Goal: Check status

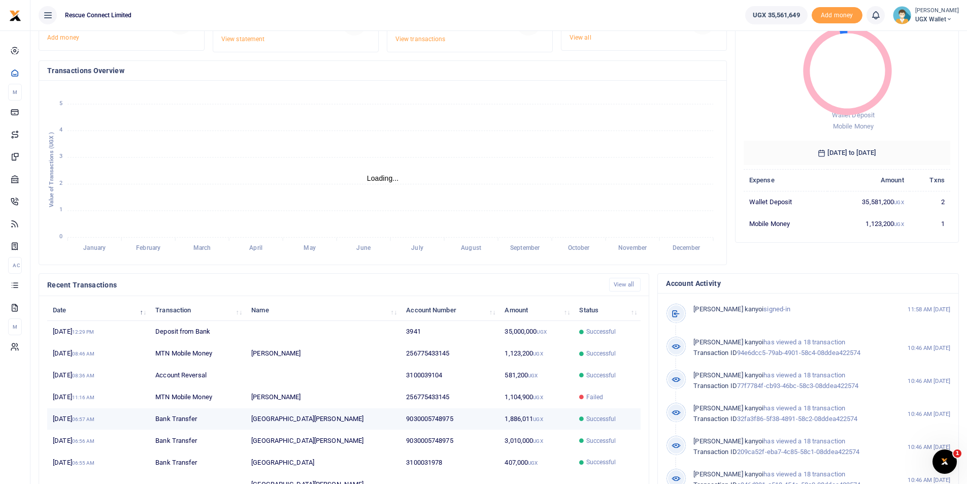
scroll to position [123, 0]
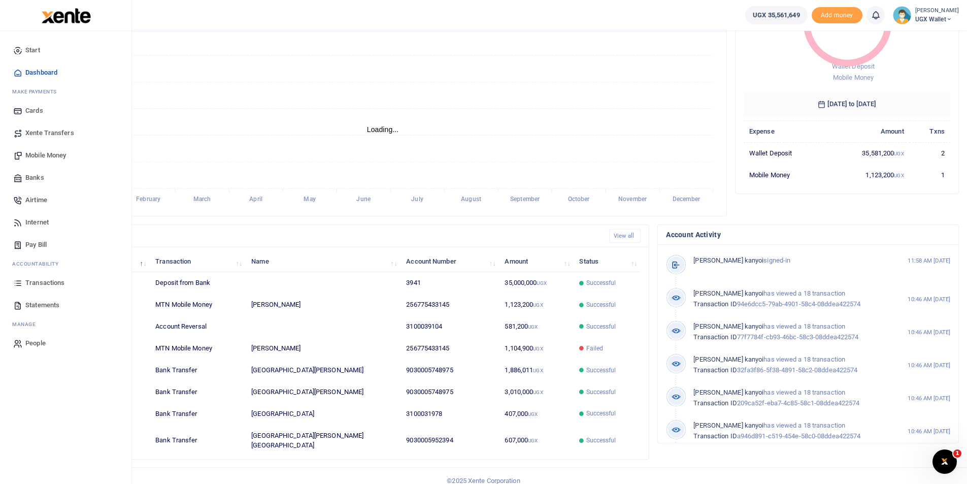
click at [44, 281] on span "Transactions" at bounding box center [44, 283] width 39 height 10
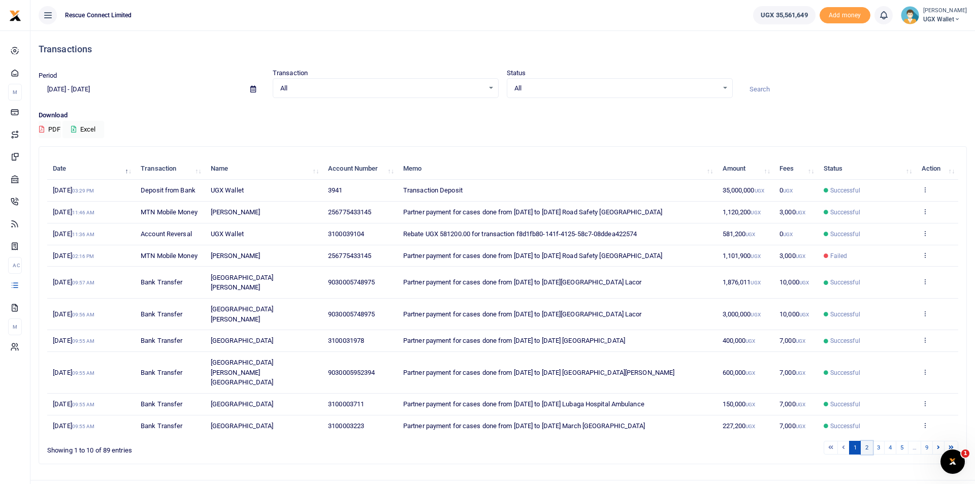
click at [863, 441] on link "2" at bounding box center [866, 448] width 12 height 14
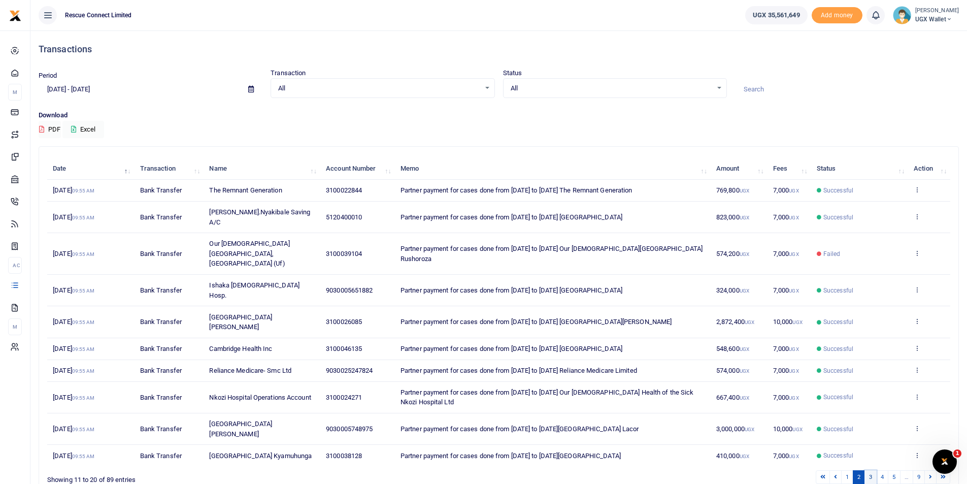
click at [870, 470] on link "3" at bounding box center [870, 477] width 12 height 14
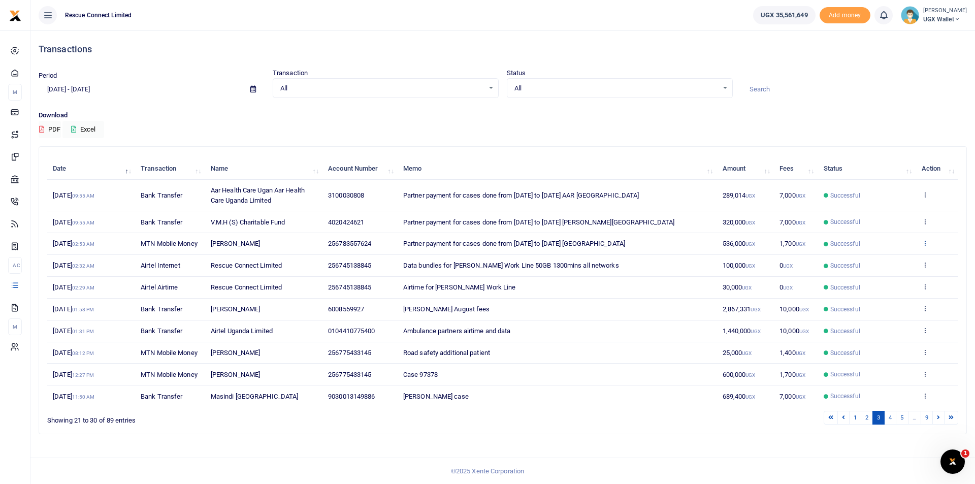
click at [924, 243] on icon at bounding box center [924, 242] width 7 height 7
click at [881, 263] on link "View details" at bounding box center [887, 260] width 80 height 14
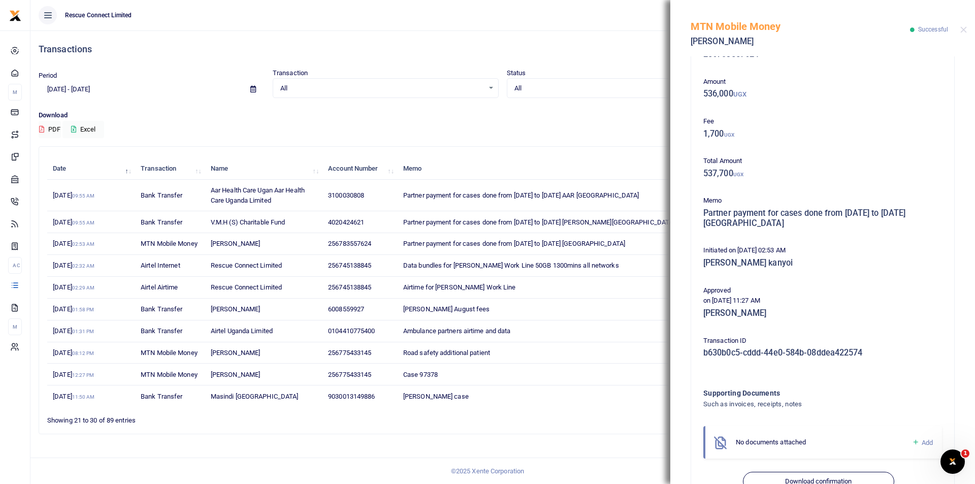
scroll to position [66, 0]
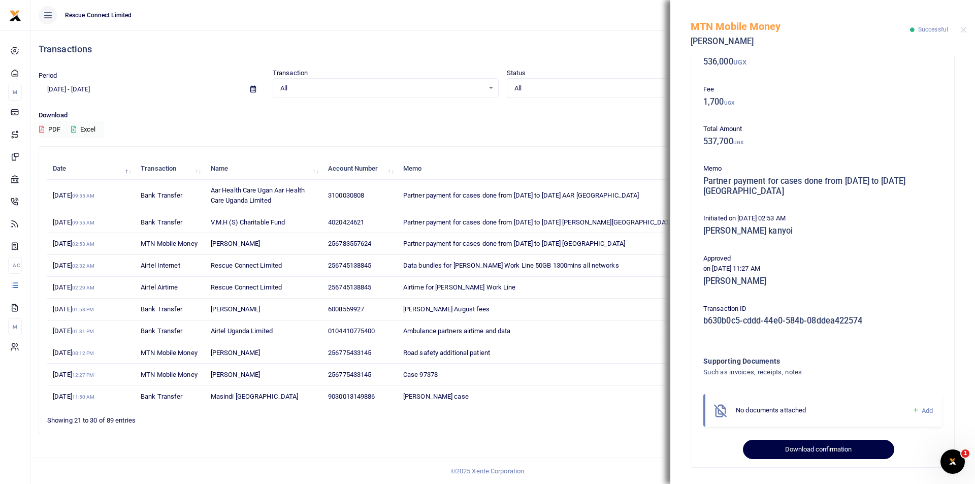
click at [824, 446] on button "Download confirmation" at bounding box center [818, 449] width 151 height 19
click at [783, 451] on button "Download confirmation" at bounding box center [818, 449] width 151 height 19
